Goal: Task Accomplishment & Management: Use online tool/utility

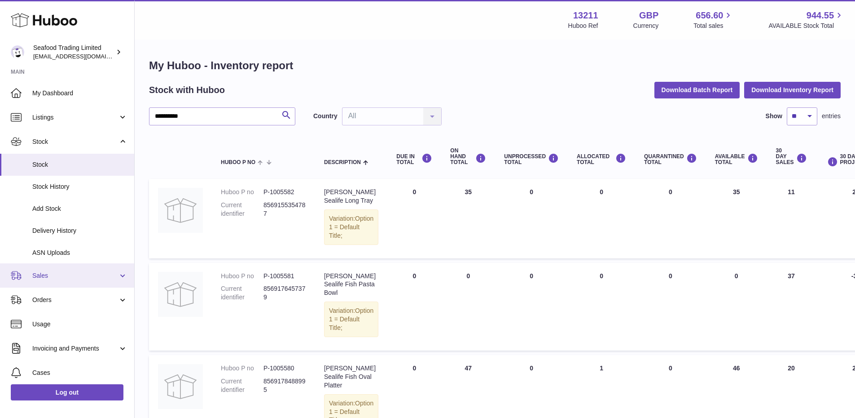
click at [69, 281] on link "Sales" at bounding box center [67, 275] width 134 height 24
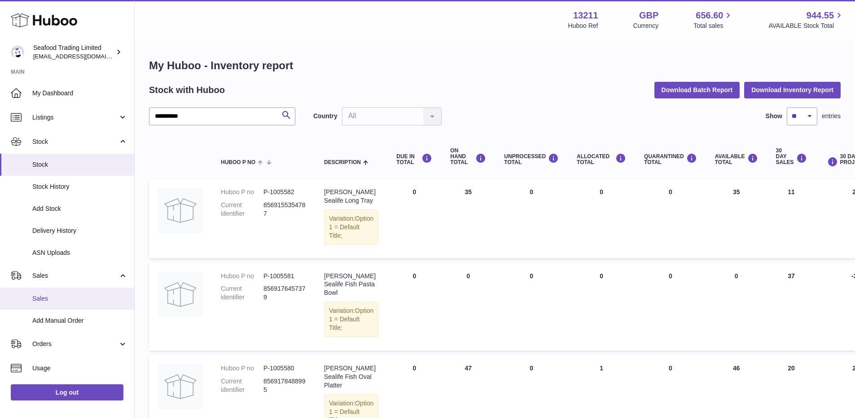
click at [58, 296] on span "Sales" at bounding box center [79, 298] width 95 height 9
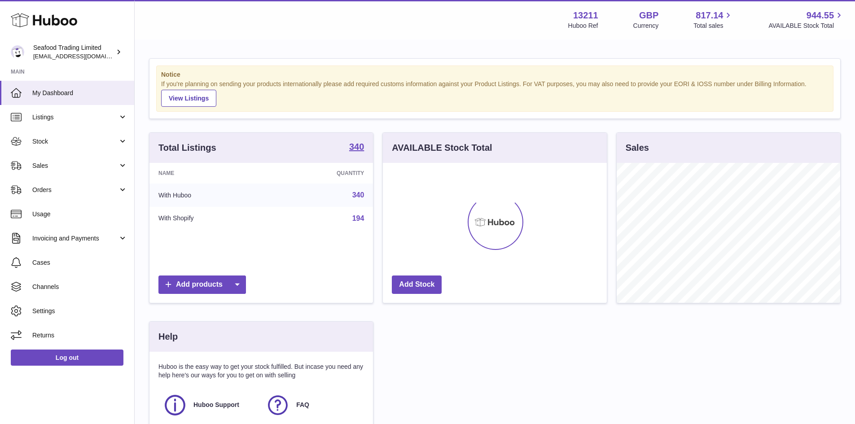
scroll to position [140, 224]
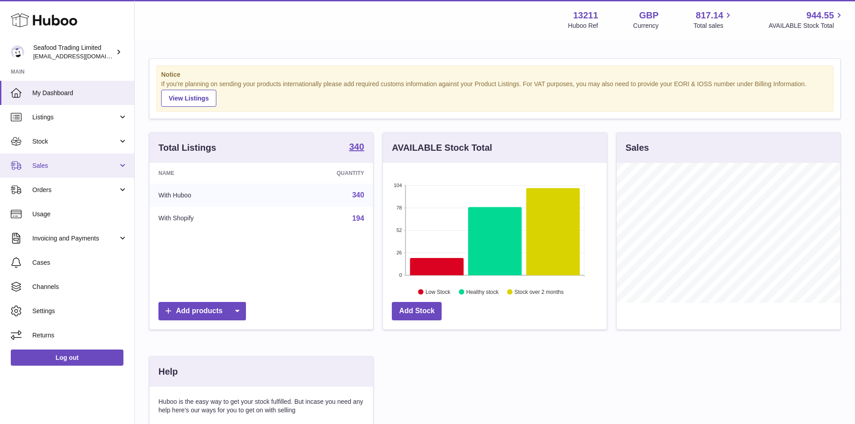
click at [36, 164] on span "Sales" at bounding box center [75, 166] width 86 height 9
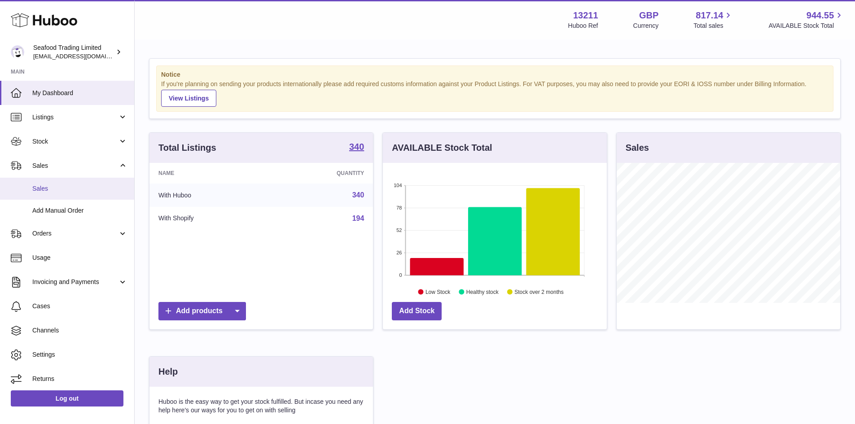
click at [47, 189] on span "Sales" at bounding box center [79, 189] width 95 height 9
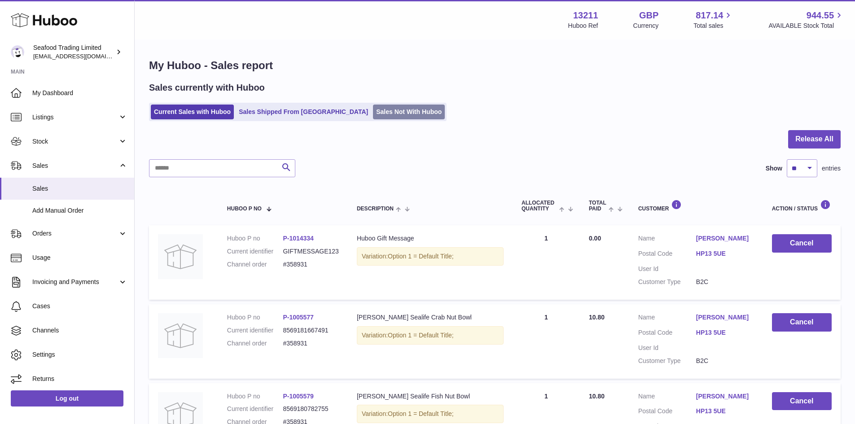
click at [380, 116] on link "Sales Not With Huboo" at bounding box center [409, 112] width 72 height 15
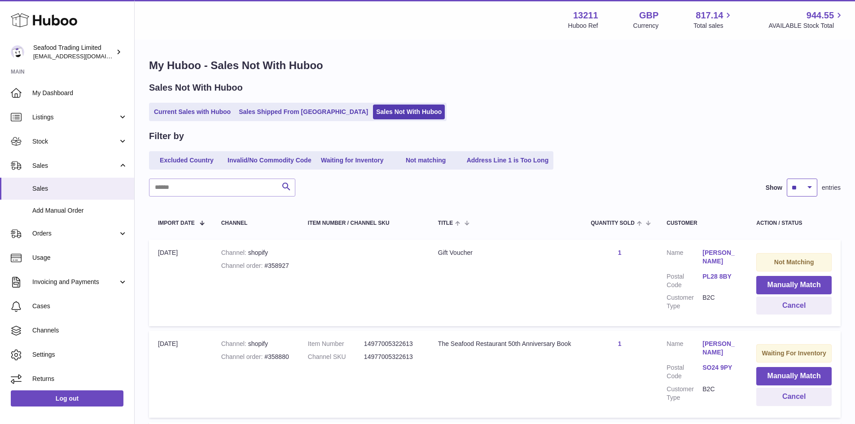
click at [809, 183] on select "** ** ** ***" at bounding box center [802, 188] width 31 height 18
select select "**"
click at [787, 179] on select "** ** ** ***" at bounding box center [802, 188] width 31 height 18
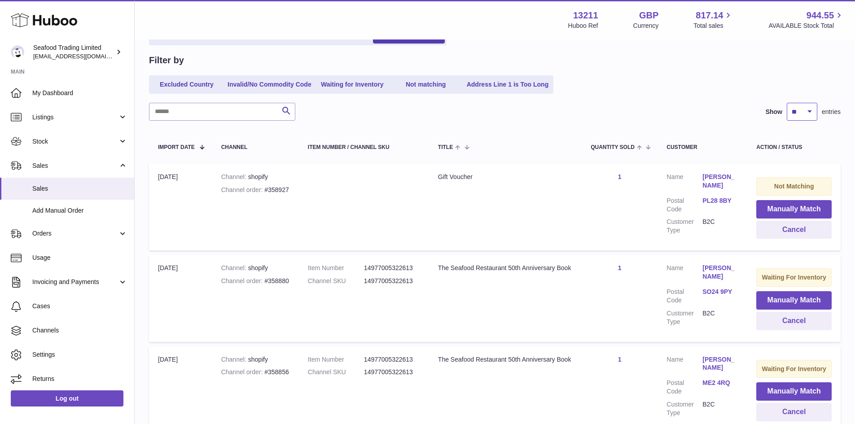
scroll to position [90, 0]
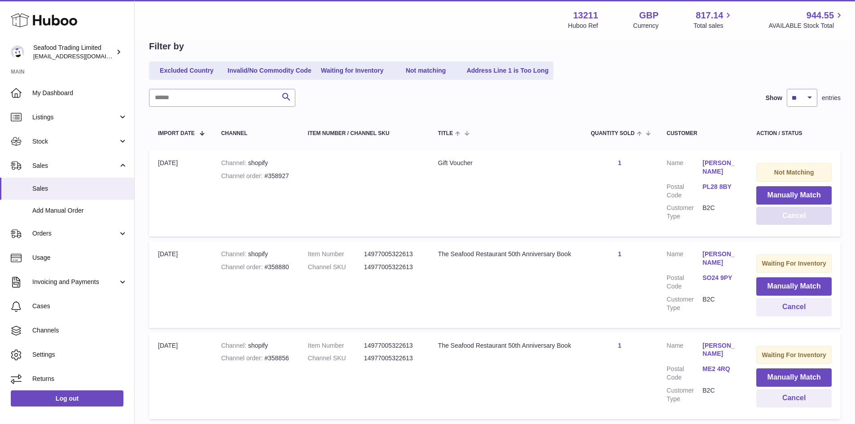
click at [773, 218] on button "Cancel" at bounding box center [793, 216] width 75 height 18
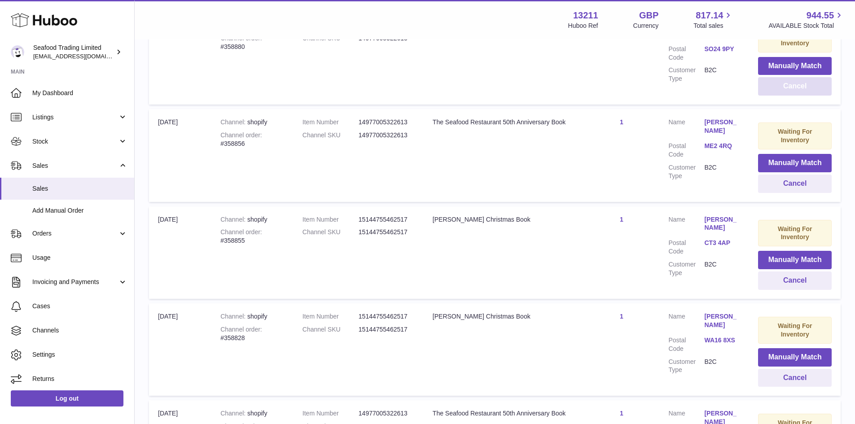
scroll to position [0, 0]
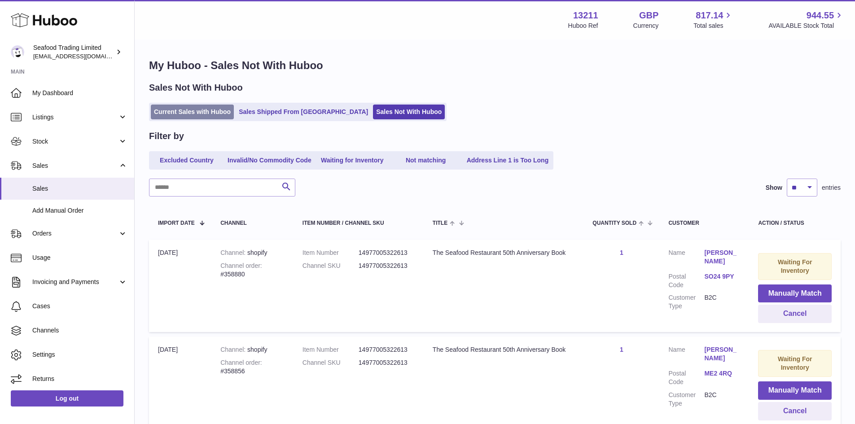
click at [207, 105] on link "Current Sales with Huboo" at bounding box center [192, 112] width 83 height 15
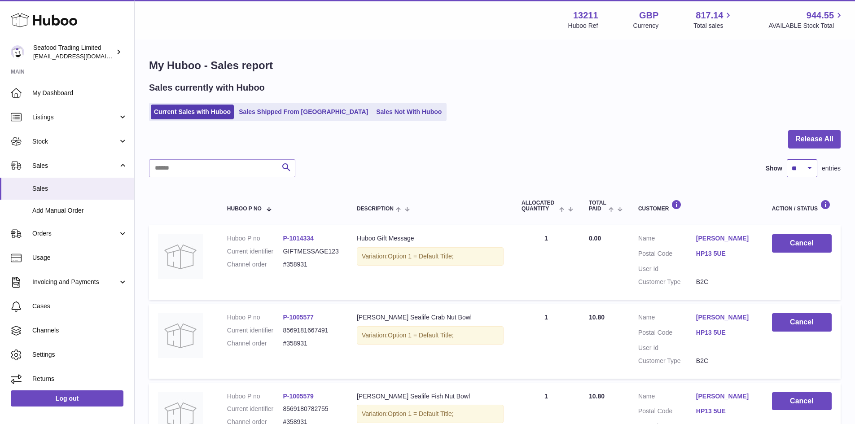
click at [793, 170] on select "** ** ** ***" at bounding box center [802, 168] width 31 height 18
select select "**"
click at [787, 159] on select "** ** ** ***" at bounding box center [802, 168] width 31 height 18
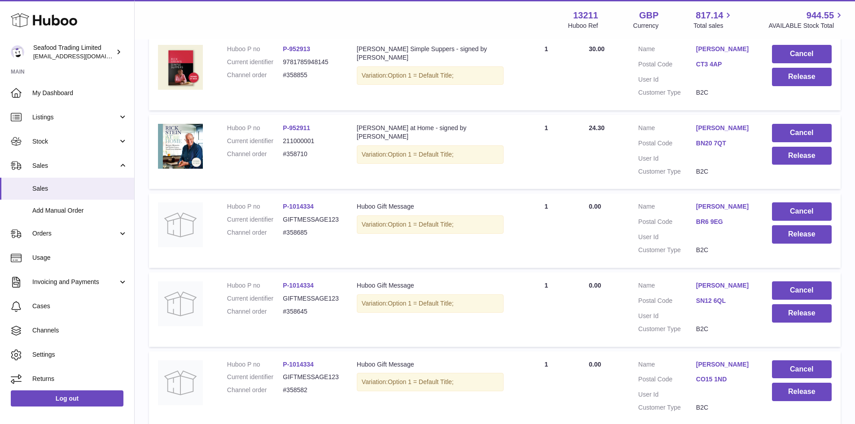
scroll to position [2818, 0]
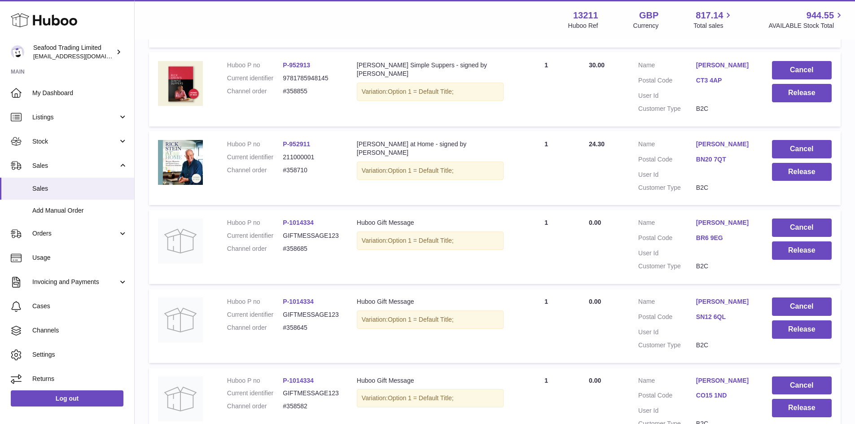
click at [298, 175] on dd "#358710" at bounding box center [311, 170] width 56 height 9
copy dd "358710"
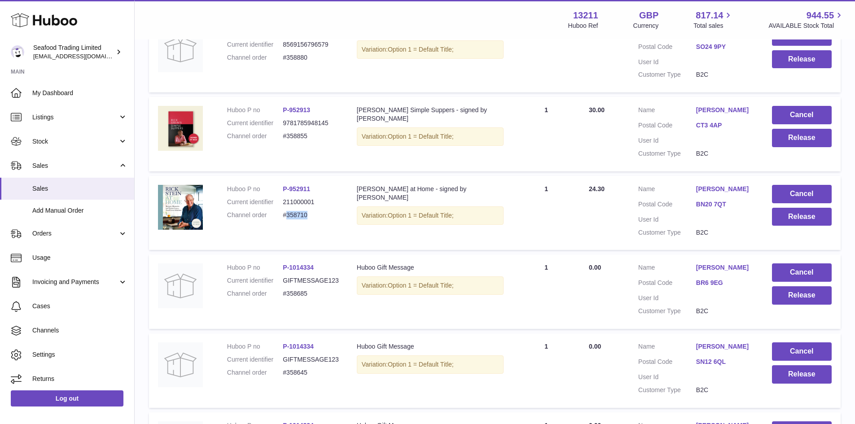
click at [289, 141] on dd "#358855" at bounding box center [311, 136] width 56 height 9
copy dd "358855"
click at [800, 147] on button "Release" at bounding box center [802, 138] width 60 height 18
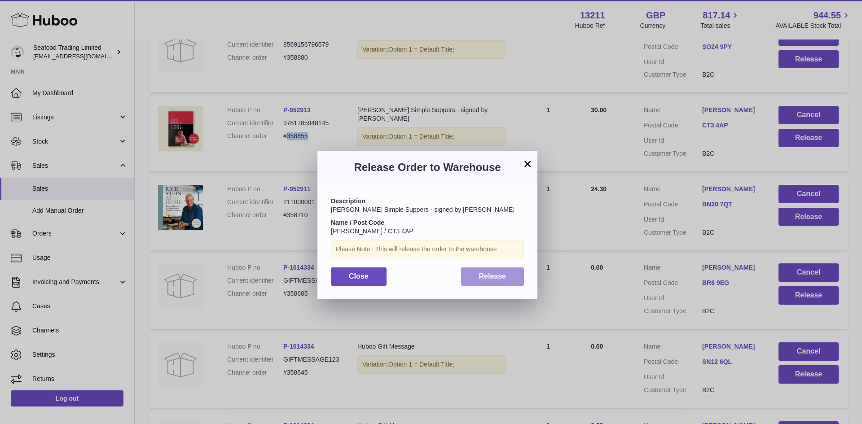
click at [497, 275] on span "Release" at bounding box center [492, 277] width 27 height 8
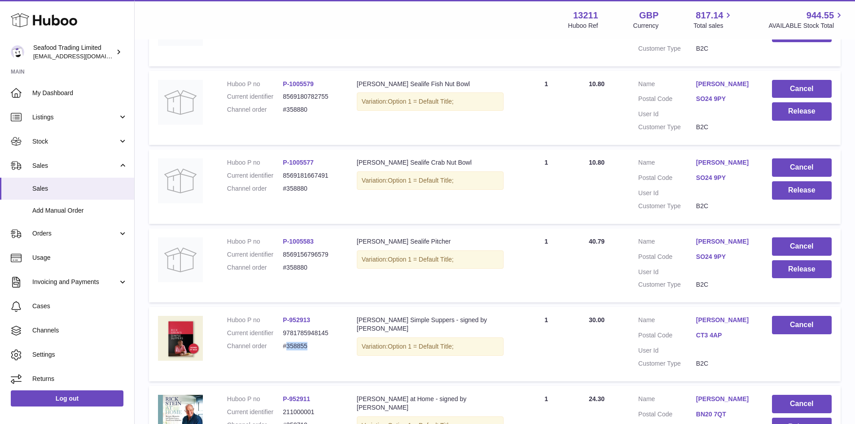
scroll to position [2549, 0]
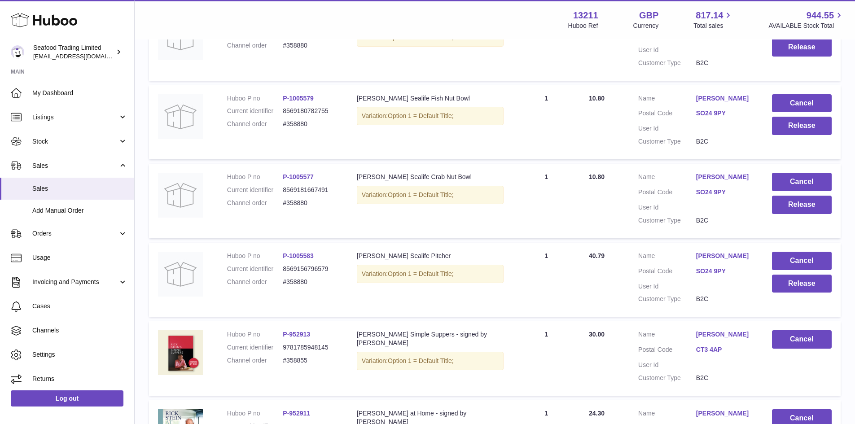
click at [304, 286] on dd "#358880" at bounding box center [311, 282] width 56 height 9
copy dd "358880"
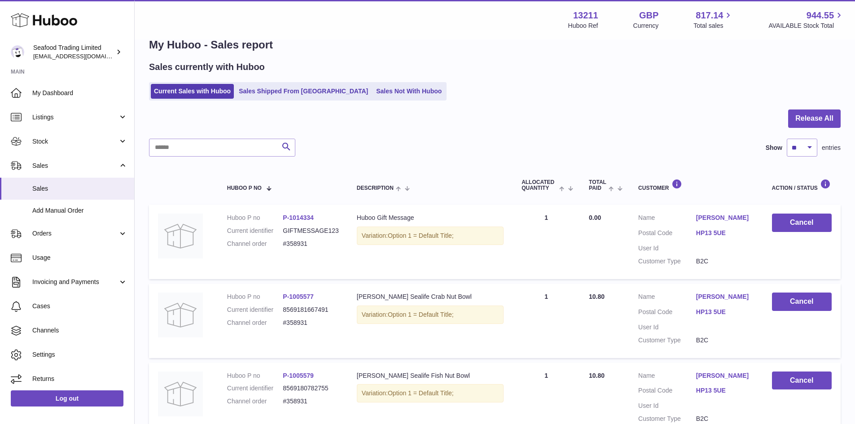
scroll to position [0, 0]
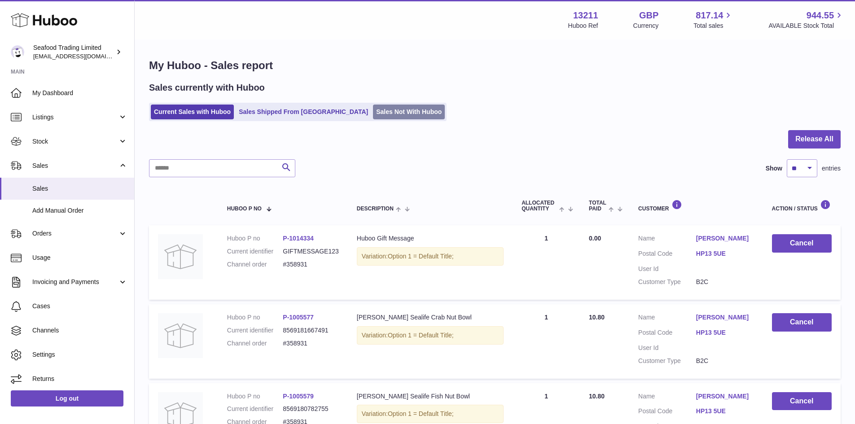
click at [373, 112] on link "Sales Not With Huboo" at bounding box center [409, 112] width 72 height 15
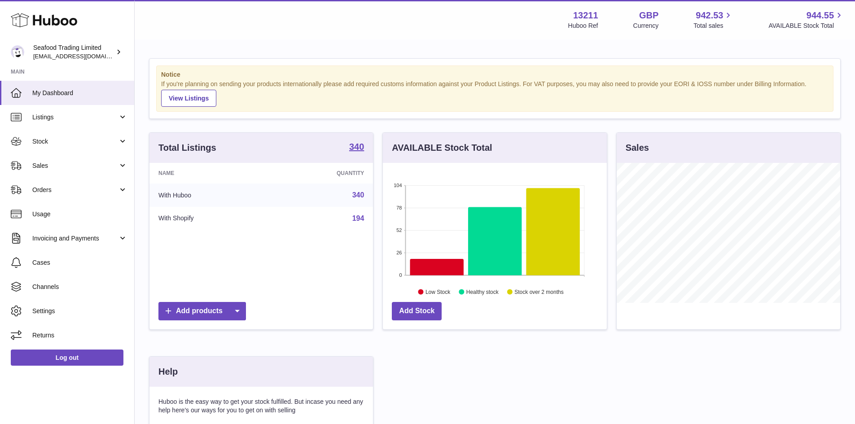
scroll to position [140, 224]
drag, startPoint x: 0, startPoint y: 0, endPoint x: 54, endPoint y: 158, distance: 167.4
click at [54, 158] on link "Sales" at bounding box center [67, 166] width 134 height 24
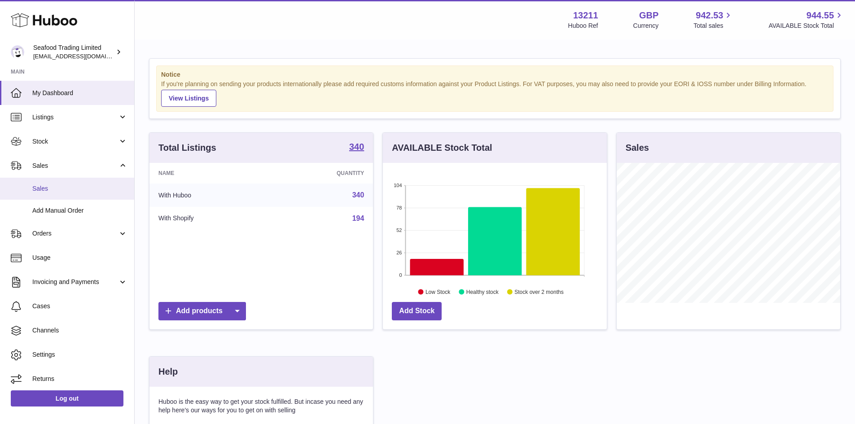
click at [52, 183] on link "Sales" at bounding box center [67, 189] width 134 height 22
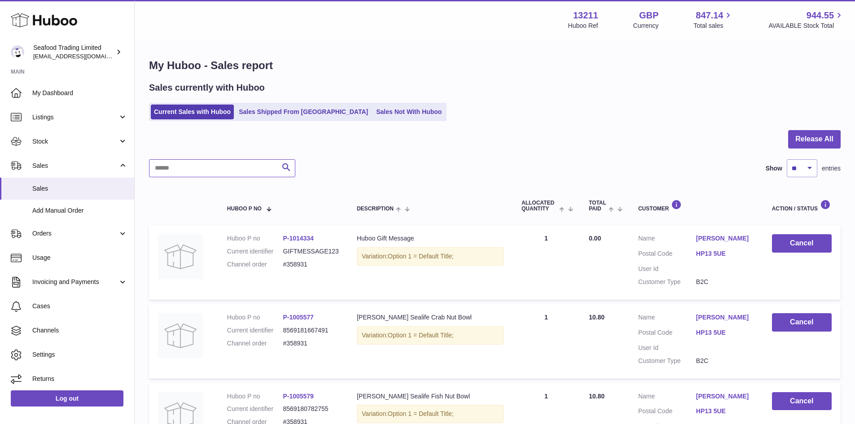
click at [220, 169] on input "text" at bounding box center [222, 168] width 146 height 18
paste input "******"
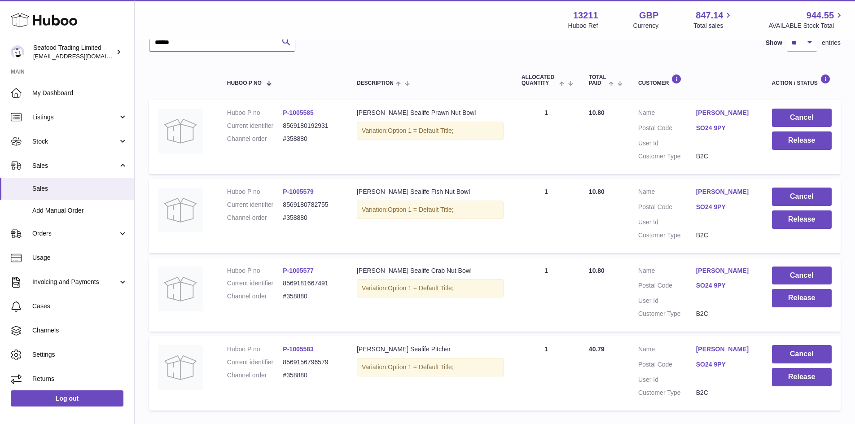
scroll to position [135, 0]
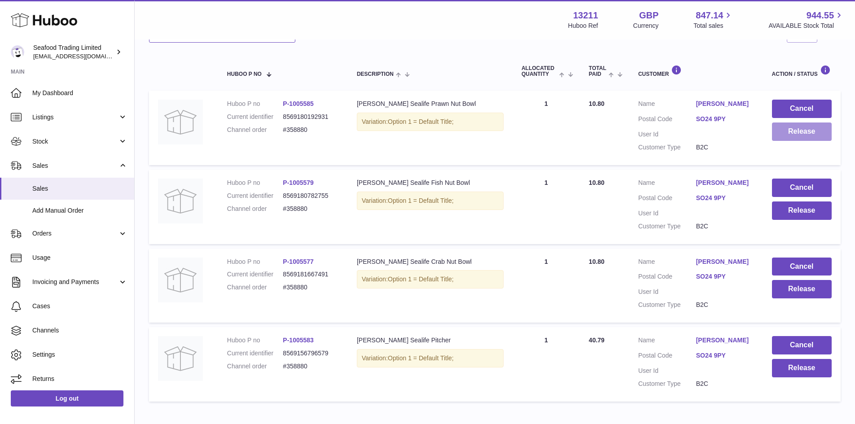
type input "******"
click at [778, 136] on button "Release" at bounding box center [802, 132] width 60 height 18
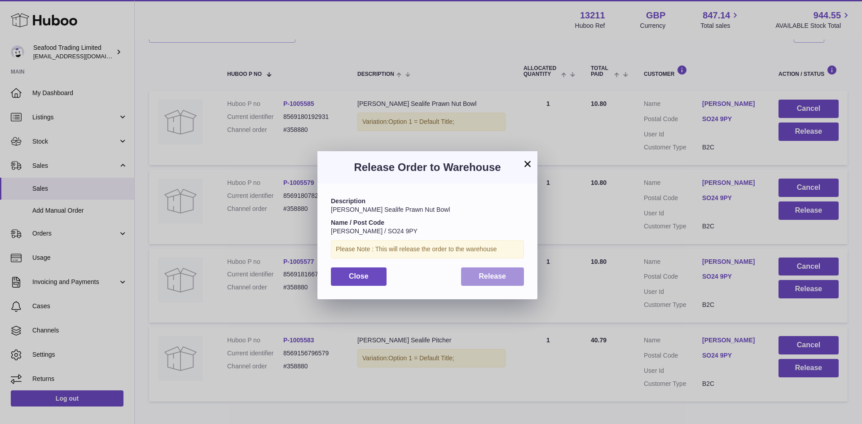
click at [490, 281] on button "Release" at bounding box center [492, 277] width 63 height 18
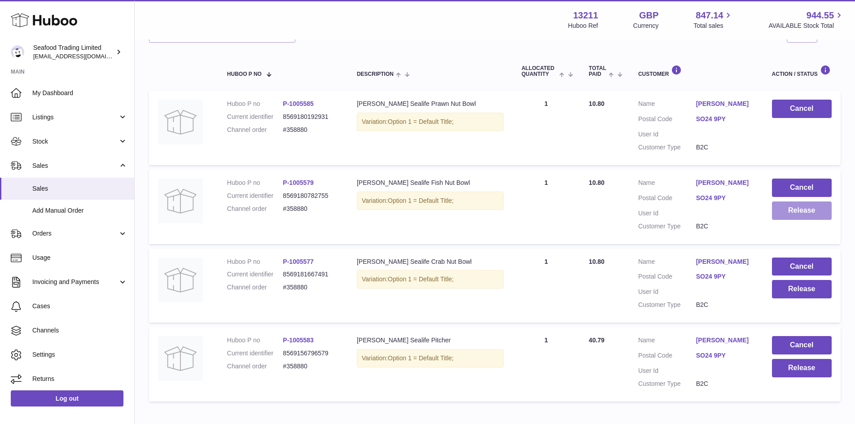
click at [808, 216] on button "Release" at bounding box center [802, 211] width 60 height 18
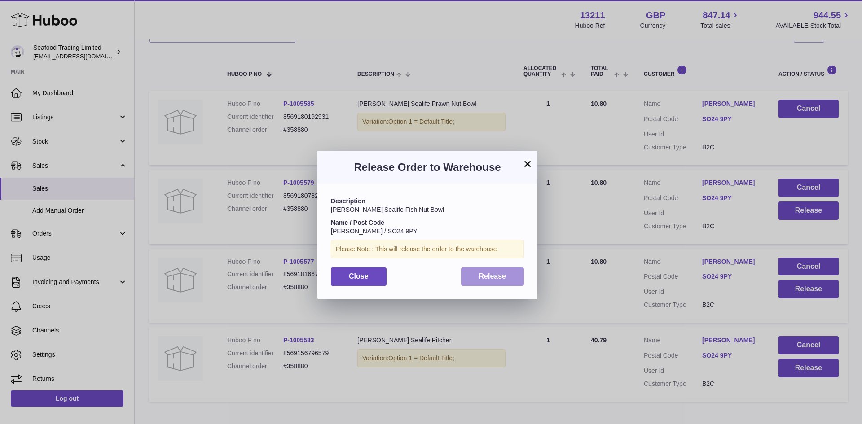
click at [504, 273] on span "Release" at bounding box center [492, 277] width 27 height 8
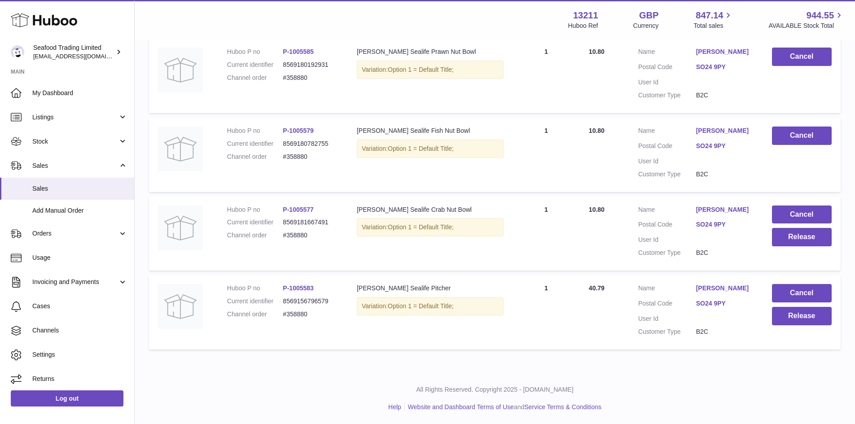
scroll to position [187, 0]
click at [796, 236] on button "Release" at bounding box center [802, 237] width 60 height 18
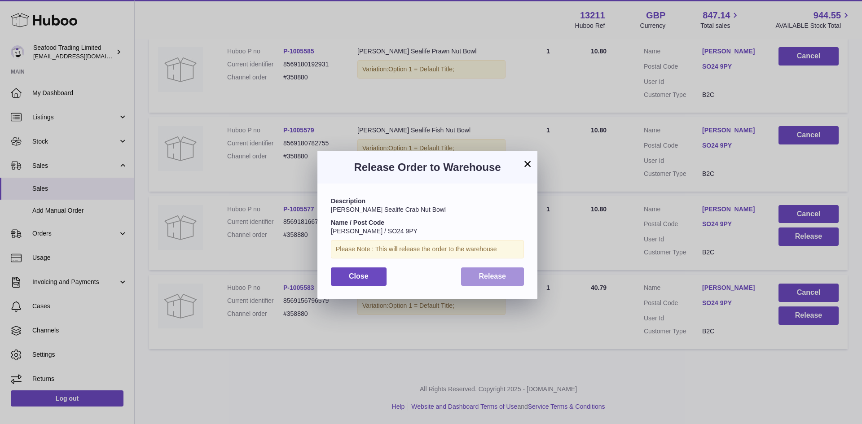
click at [506, 277] on button "Release" at bounding box center [492, 277] width 63 height 18
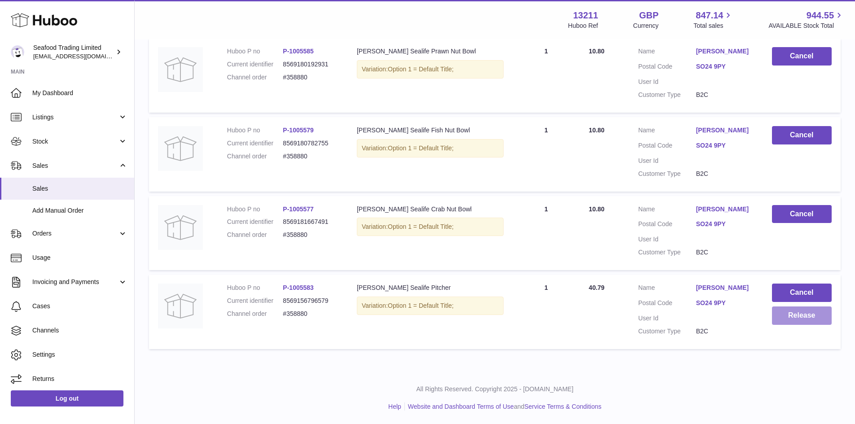
click at [798, 321] on button "Release" at bounding box center [802, 316] width 60 height 18
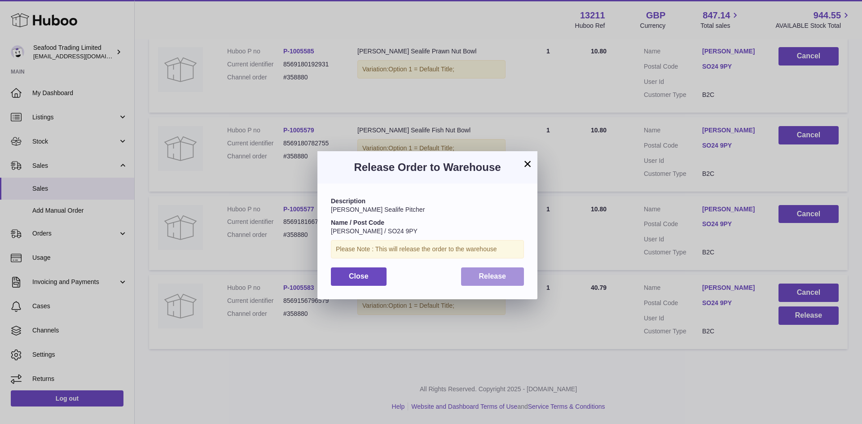
click at [519, 277] on button "Release" at bounding box center [492, 277] width 63 height 18
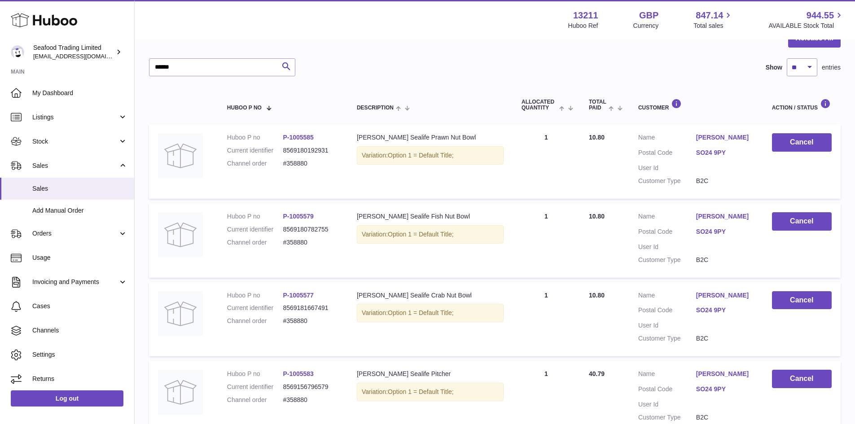
scroll to position [8, 0]
